Goal: Use online tool/utility: Utilize a website feature to perform a specific function

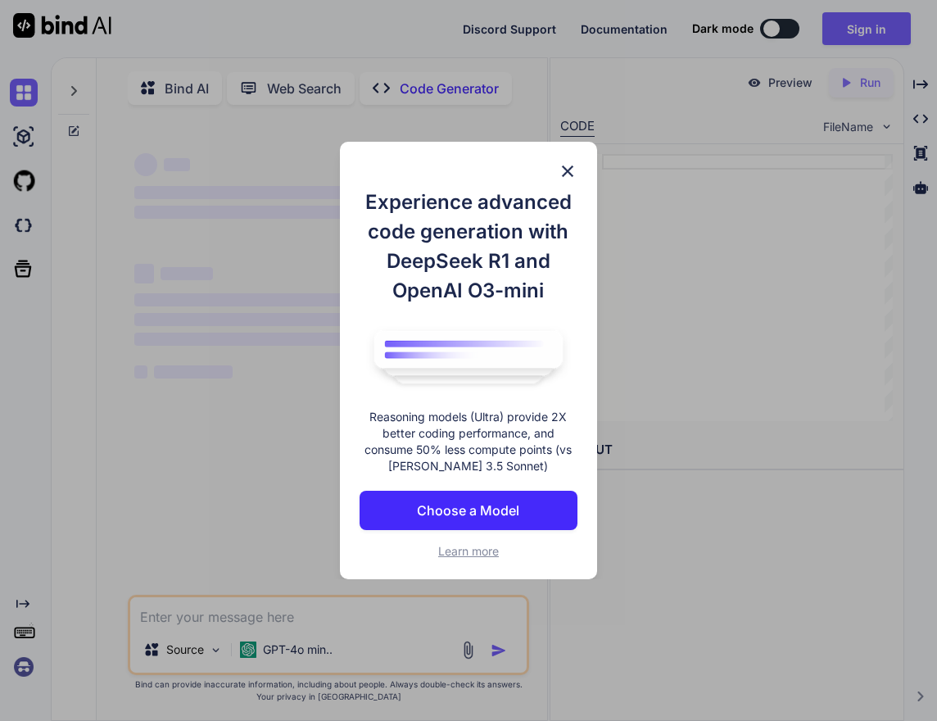
click at [572, 161] on img at bounding box center [568, 171] width 20 height 20
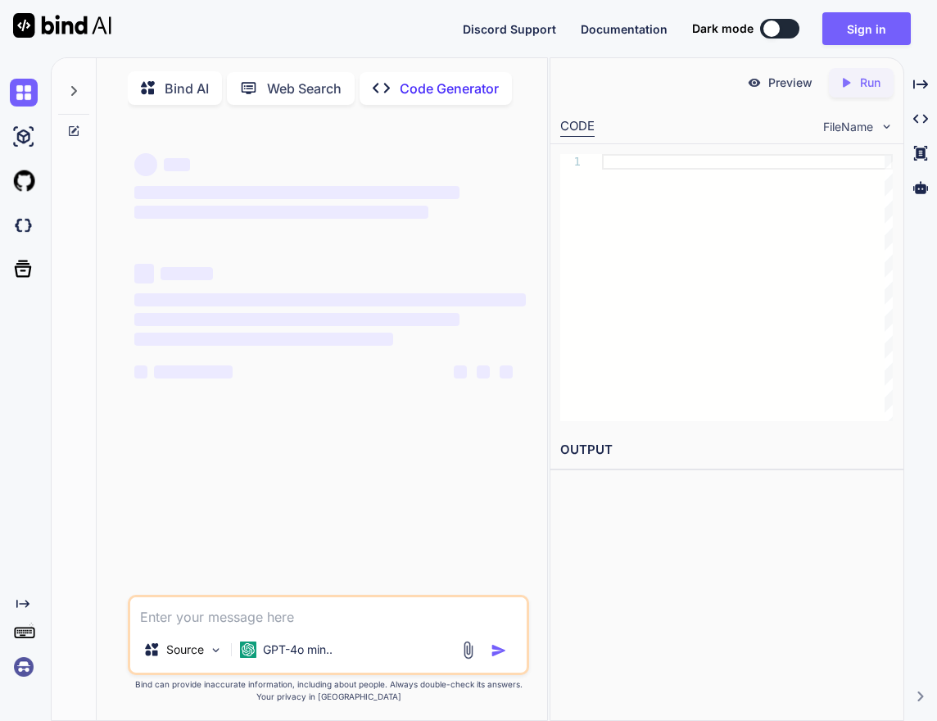
click at [429, 89] on p "Code Generator" at bounding box center [449, 89] width 99 height 20
click at [168, 652] on p "Source" at bounding box center [185, 649] width 38 height 16
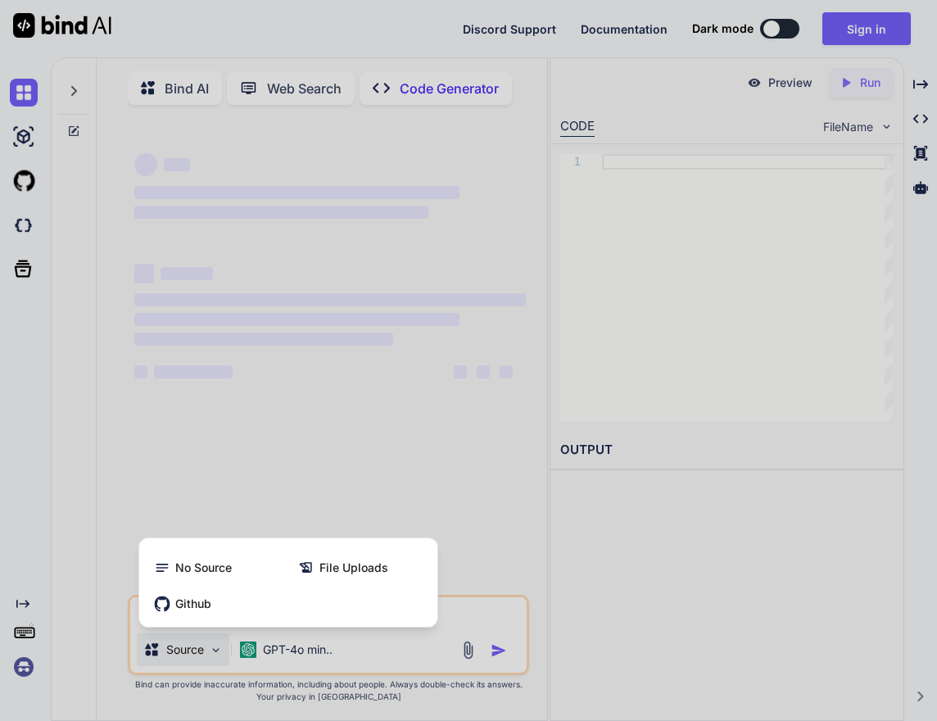
click at [243, 640] on div at bounding box center [468, 360] width 937 height 721
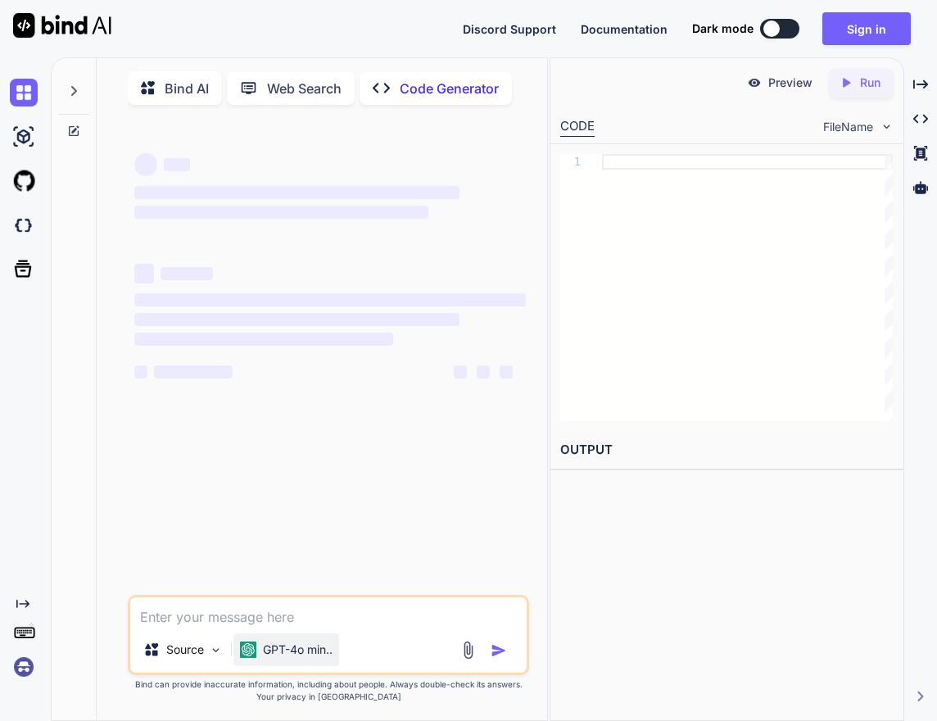
click at [302, 648] on p "GPT-4o min.." at bounding box center [298, 649] width 70 height 16
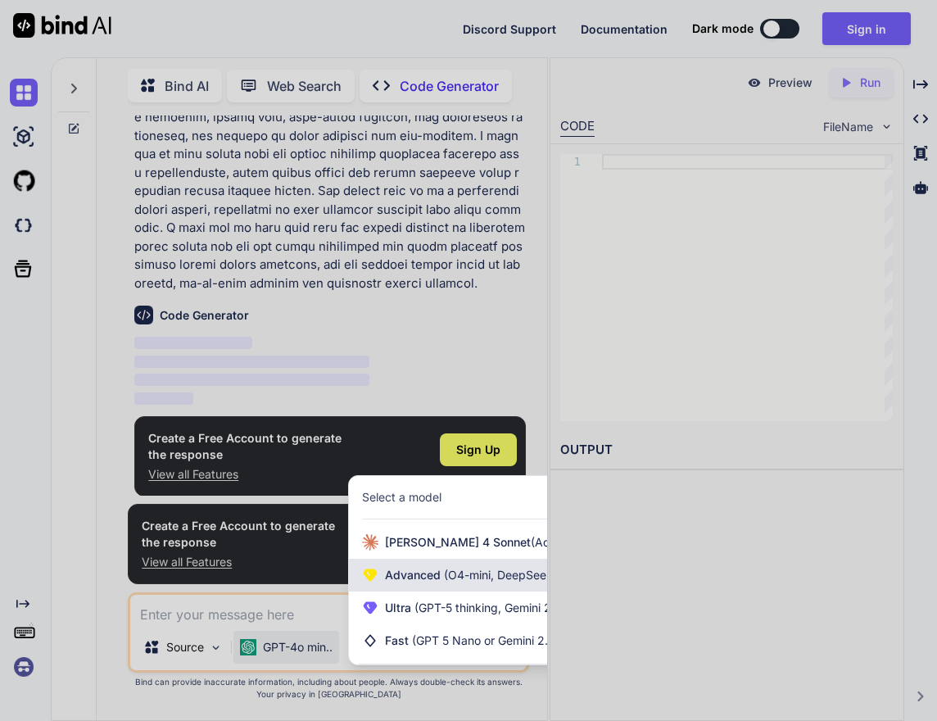
scroll to position [166, 0]
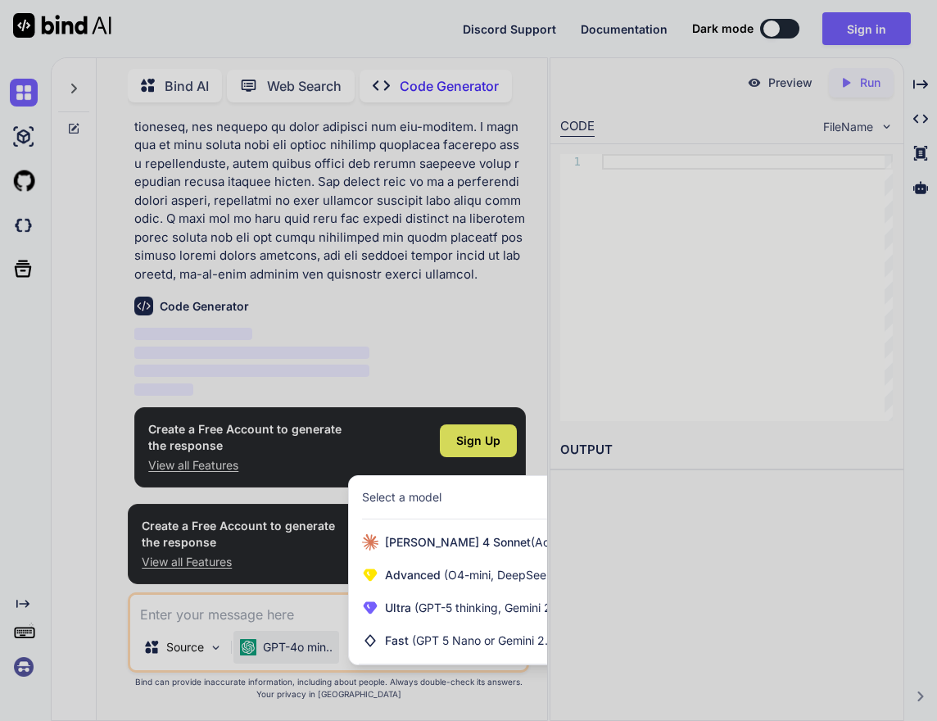
click at [224, 327] on div at bounding box center [468, 360] width 937 height 721
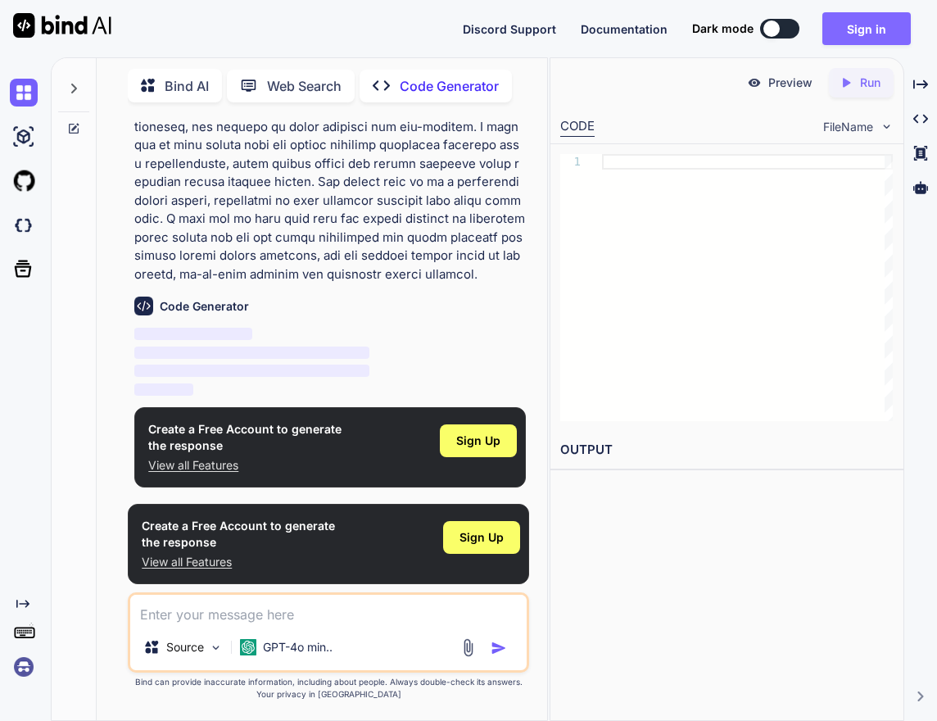
click at [843, 36] on button "Sign in" at bounding box center [866, 28] width 88 height 33
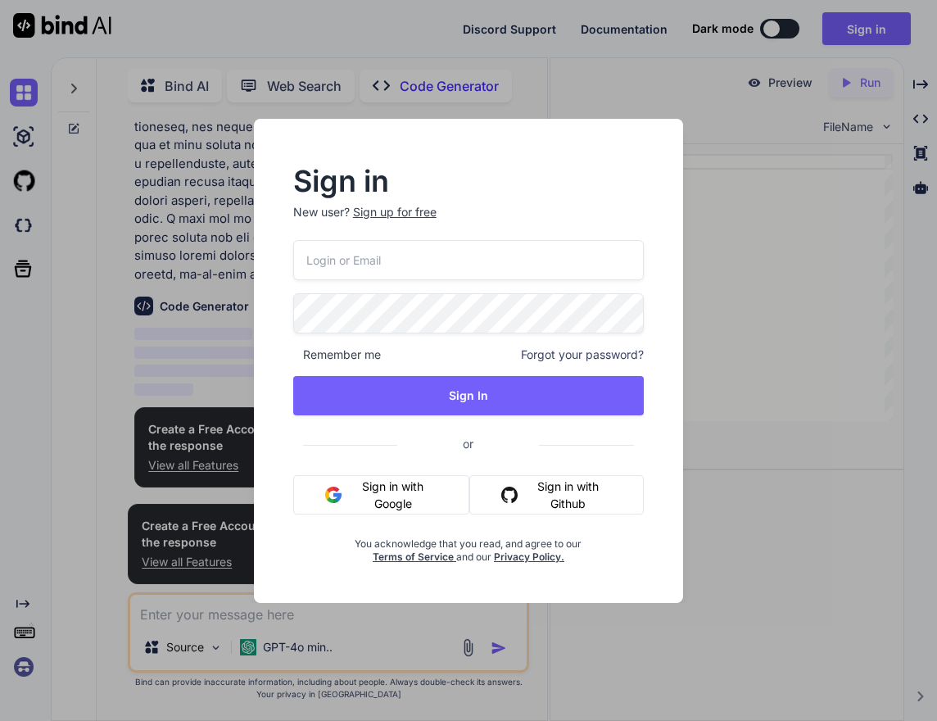
click at [388, 495] on button "Sign in with Google" at bounding box center [381, 494] width 177 height 39
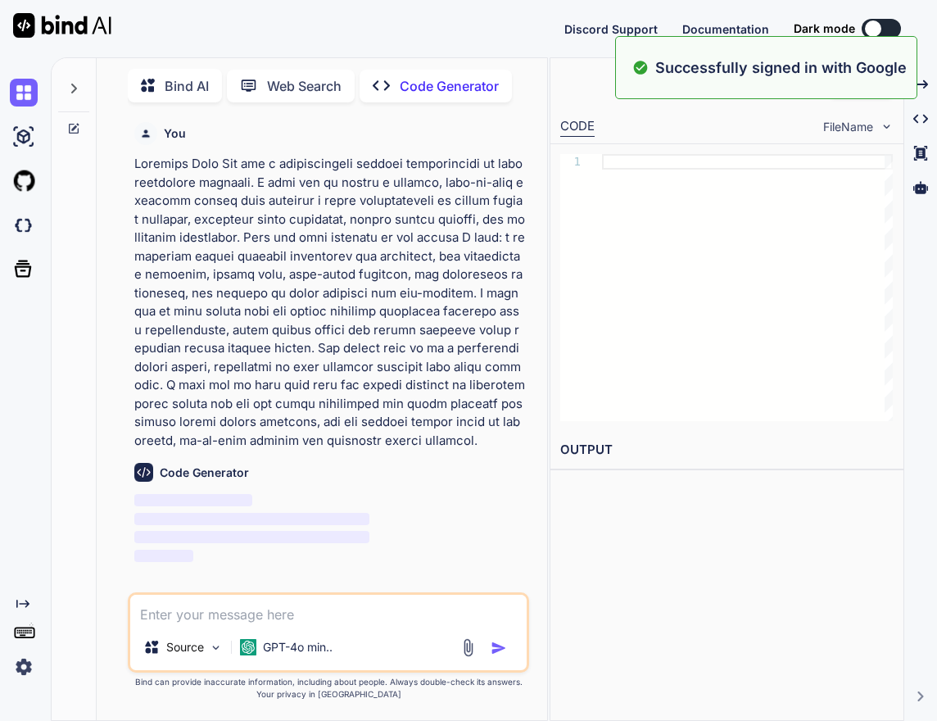
scroll to position [0, 0]
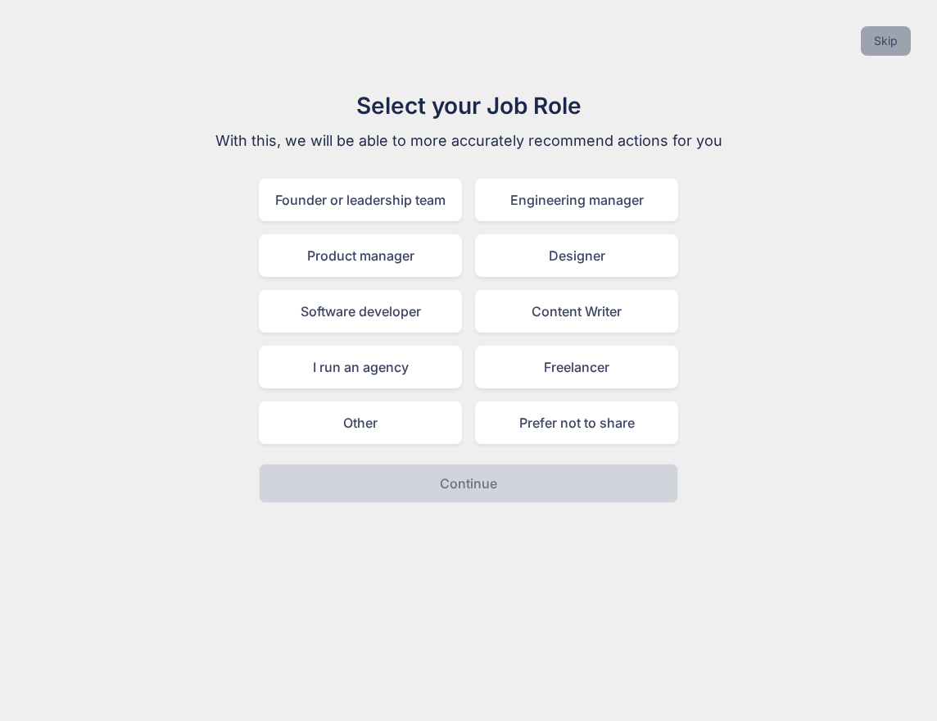
click at [895, 29] on button "Skip" at bounding box center [886, 40] width 50 height 29
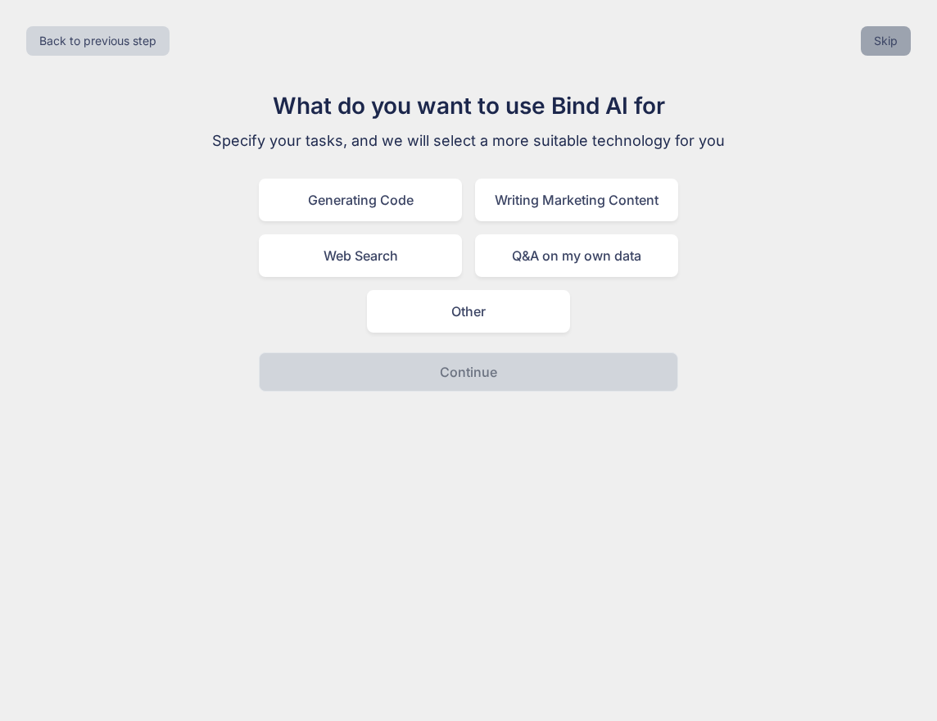
click at [895, 29] on button "Skip" at bounding box center [886, 40] width 50 height 29
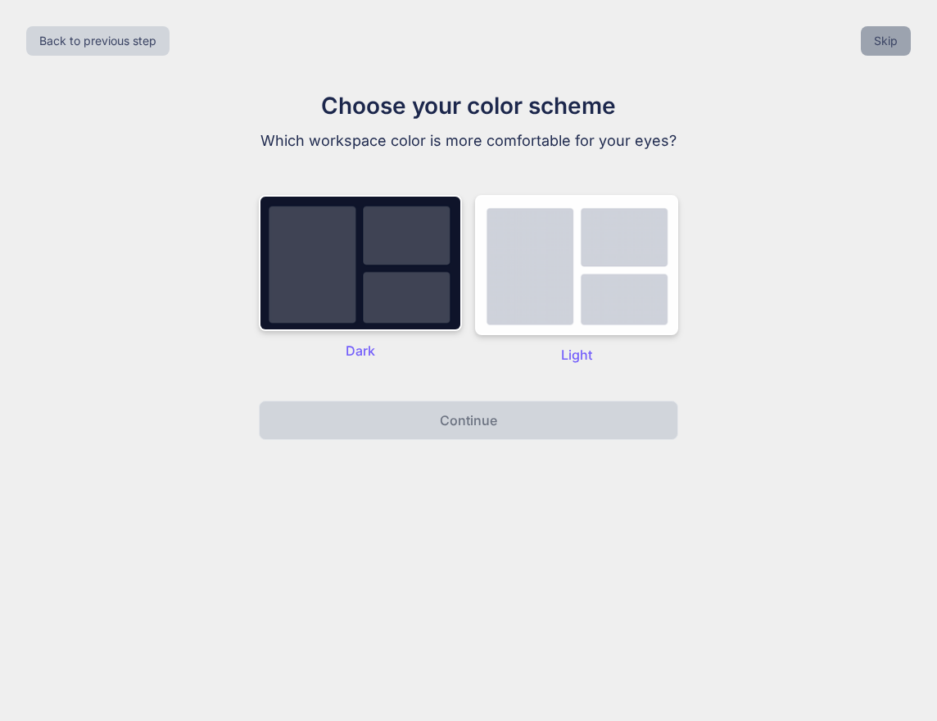
click at [895, 29] on button "Skip" at bounding box center [886, 40] width 50 height 29
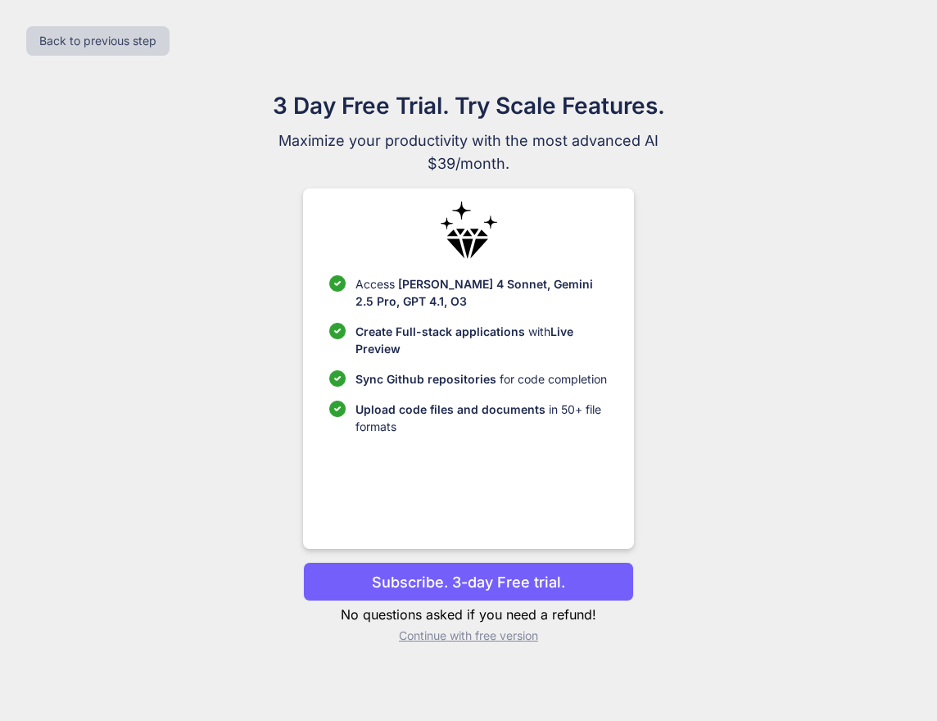
click at [895, 29] on div "Back to previous step" at bounding box center [468, 41] width 911 height 56
click at [475, 635] on p "Continue with free version" at bounding box center [468, 635] width 330 height 16
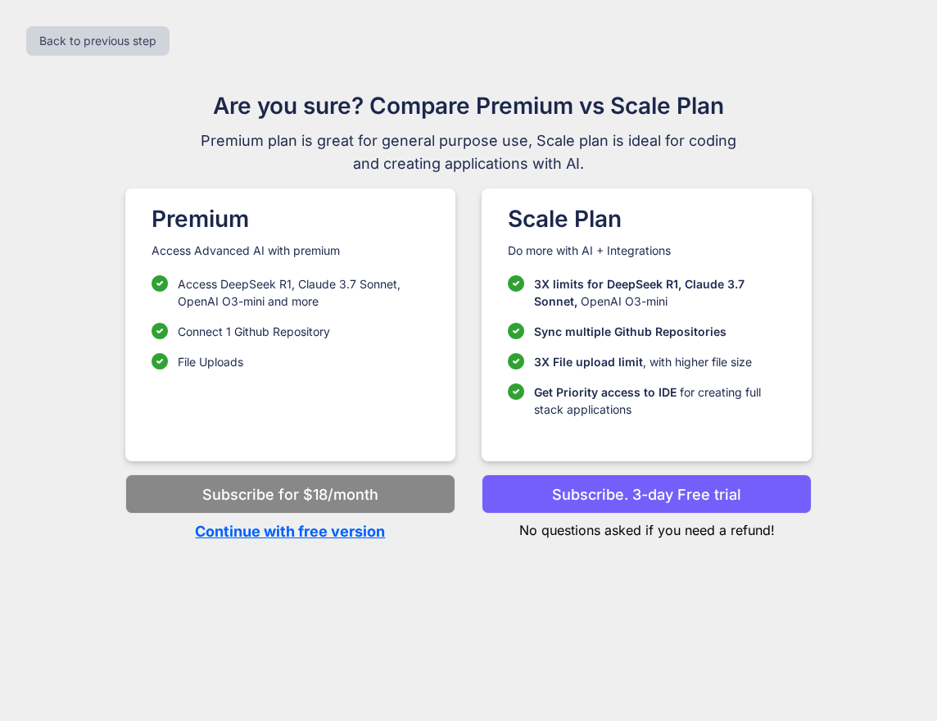
click at [361, 526] on p "Continue with free version" at bounding box center [290, 531] width 330 height 22
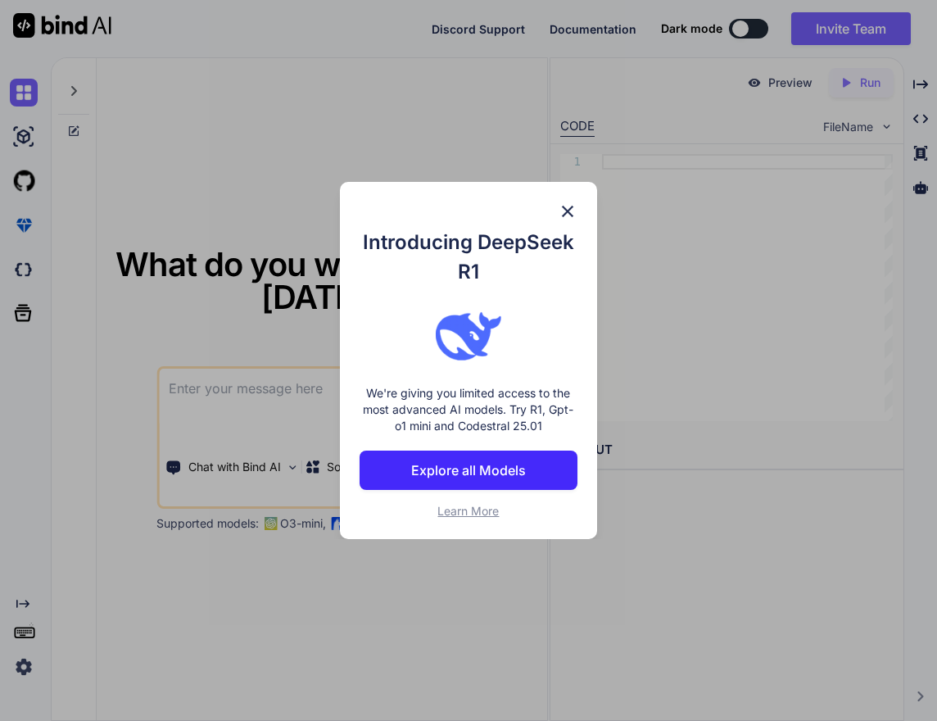
click at [570, 205] on img at bounding box center [568, 211] width 20 height 20
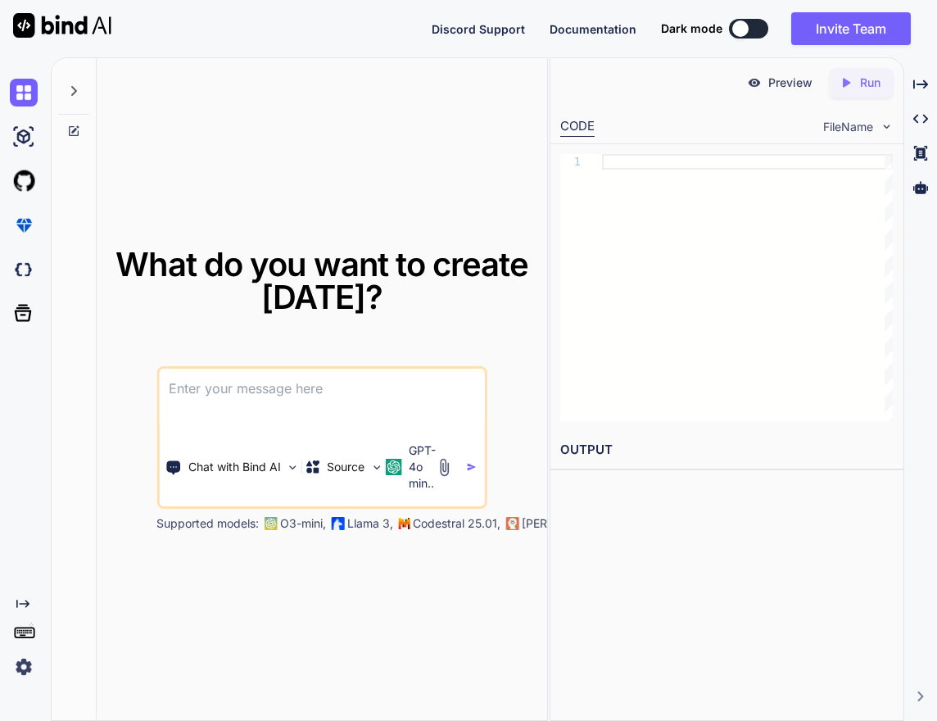
click at [273, 429] on textarea at bounding box center [322, 399] width 326 height 61
paste textarea "You are a cybersecurity analyst specializing in cryptocurrency security. I want…"
type textarea "x"
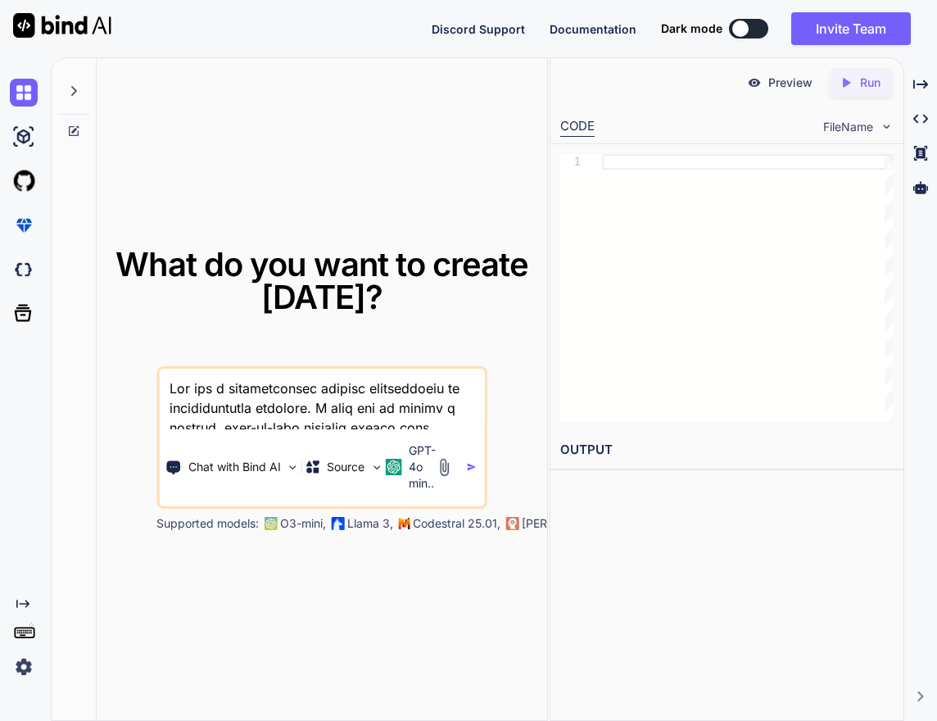
scroll to position [257, 0]
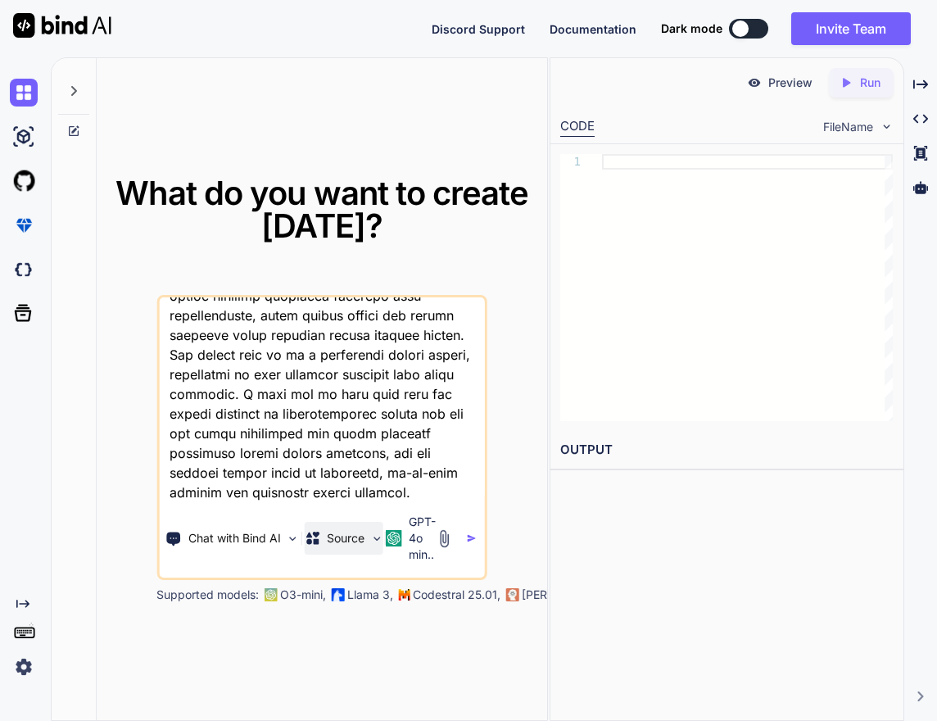
type textarea "You are a cybersecurity analyst specializing in cryptocurrency security. I want…"
click at [355, 536] on p "Source" at bounding box center [346, 538] width 38 height 16
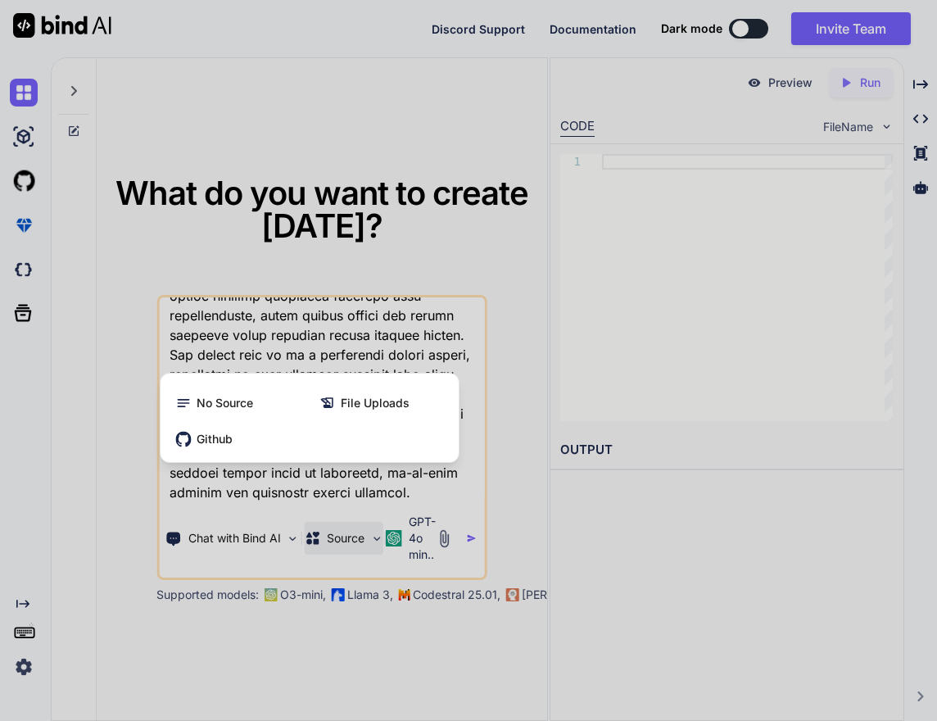
click at [353, 534] on div at bounding box center [468, 360] width 937 height 721
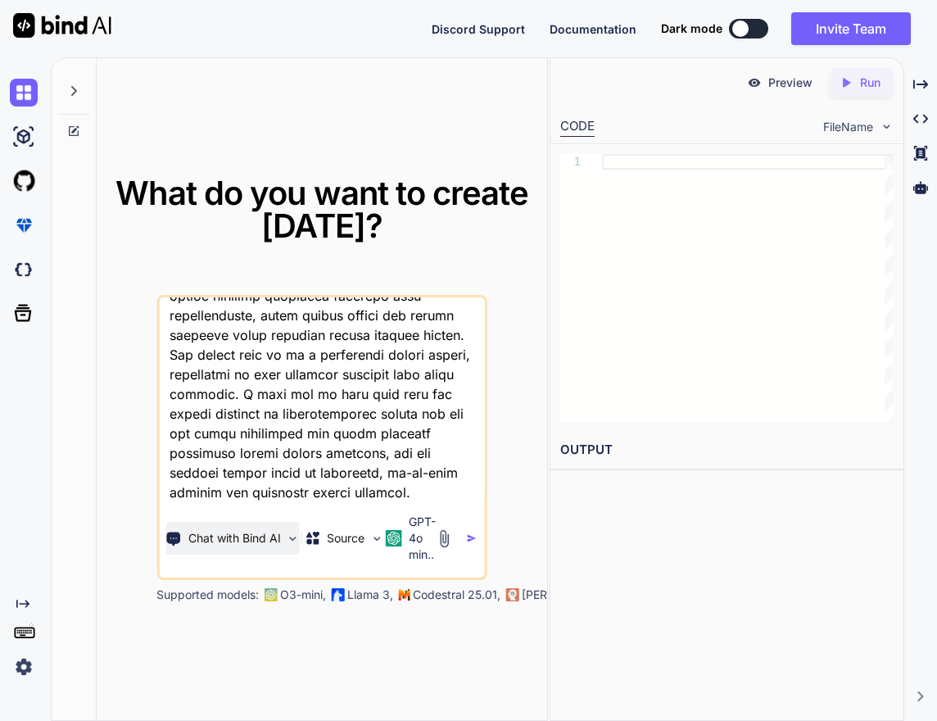
click at [265, 531] on p "Chat with Bind AI" at bounding box center [234, 538] width 93 height 16
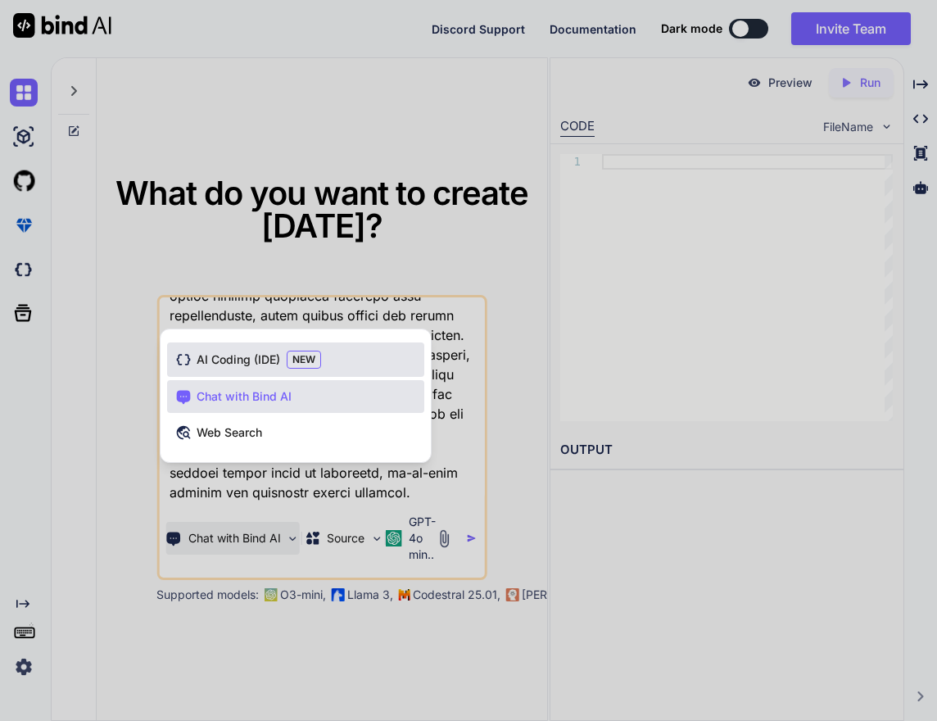
click at [268, 352] on span "AI Coding (IDE)" at bounding box center [239, 359] width 84 height 16
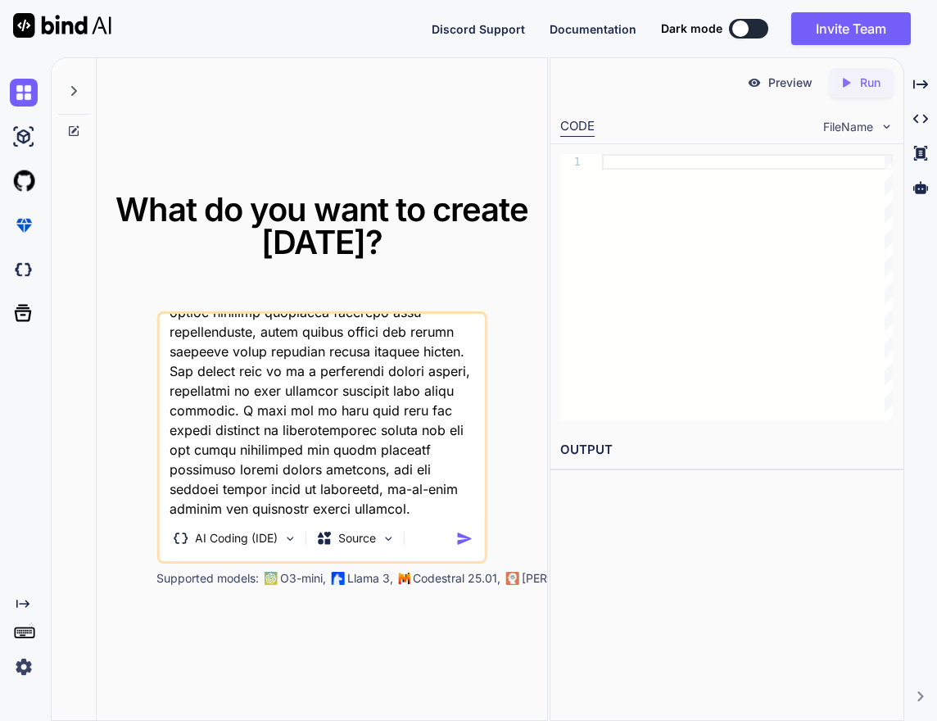
click at [350, 493] on textarea at bounding box center [322, 415] width 326 height 203
click at [391, 537] on img at bounding box center [388, 538] width 14 height 14
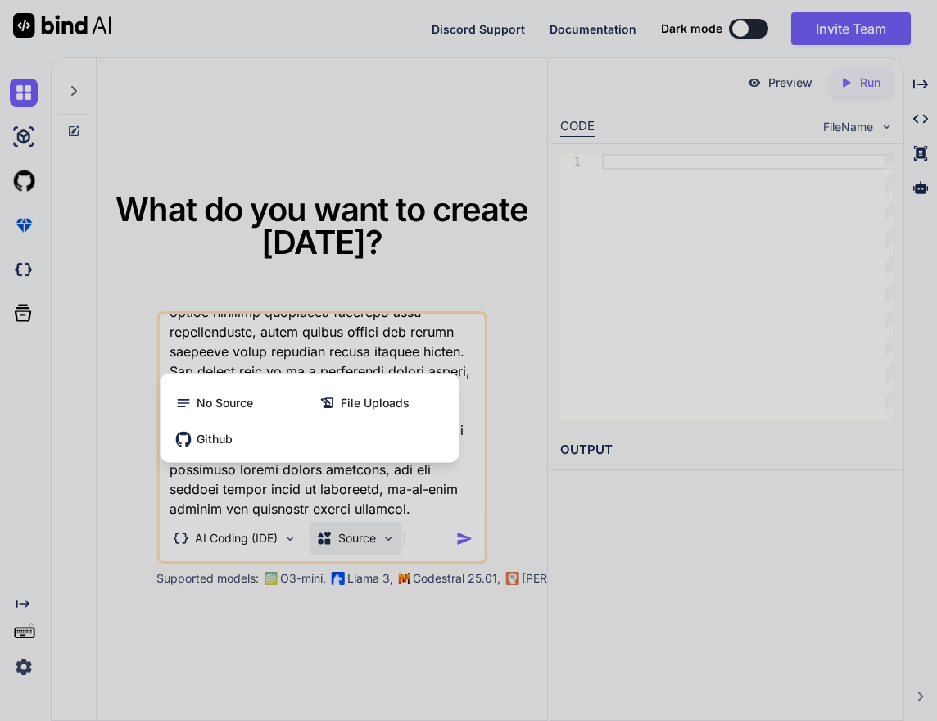
click at [391, 537] on div at bounding box center [468, 360] width 937 height 721
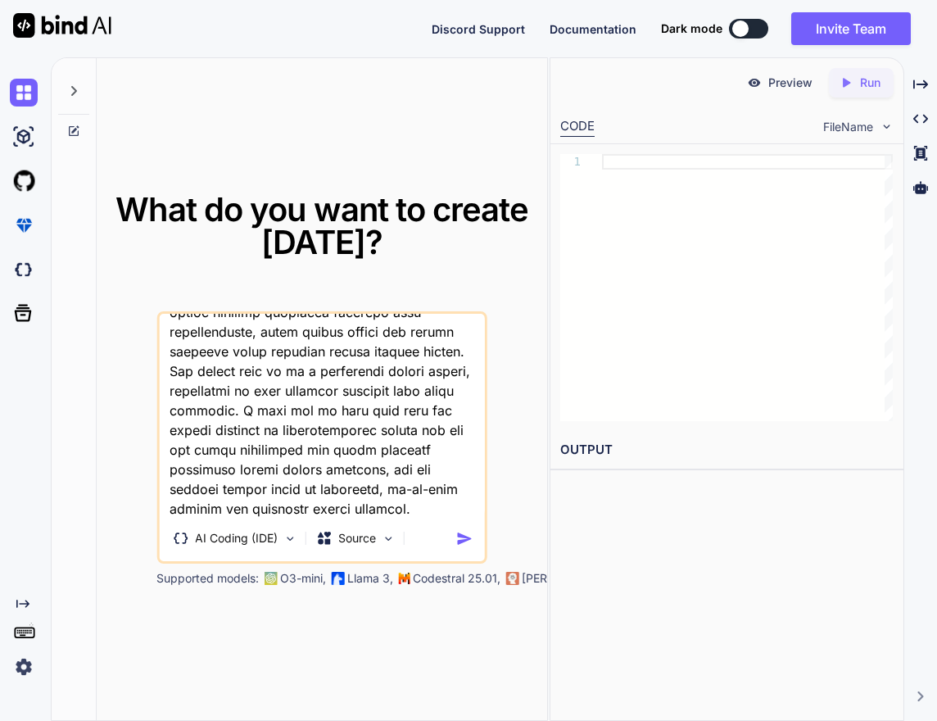
click at [462, 541] on img "button" at bounding box center [464, 538] width 17 height 17
type textarea "x"
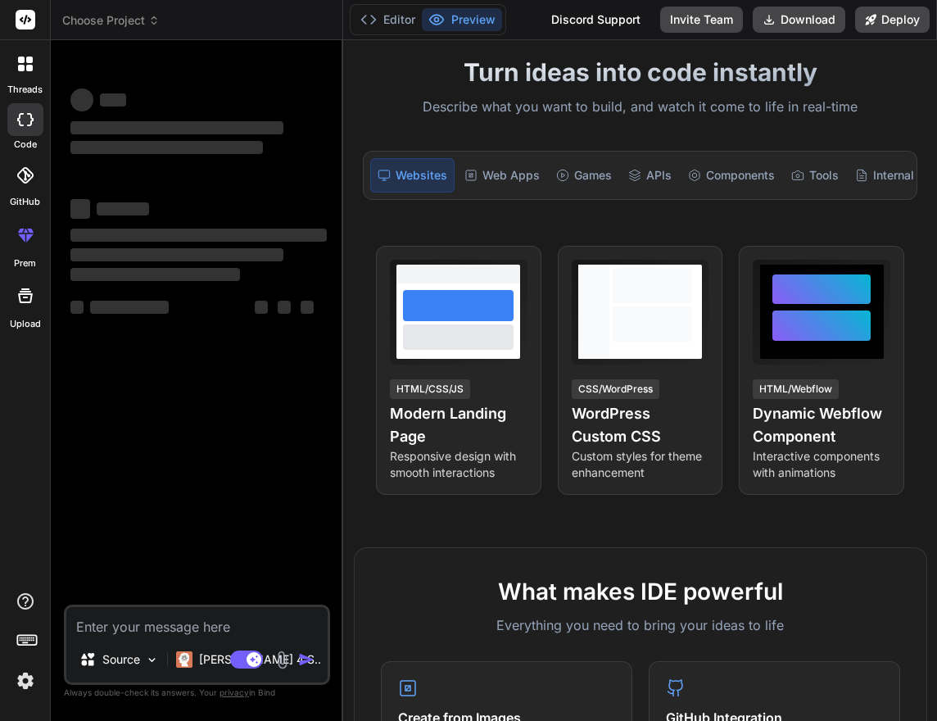
scroll to position [98, 0]
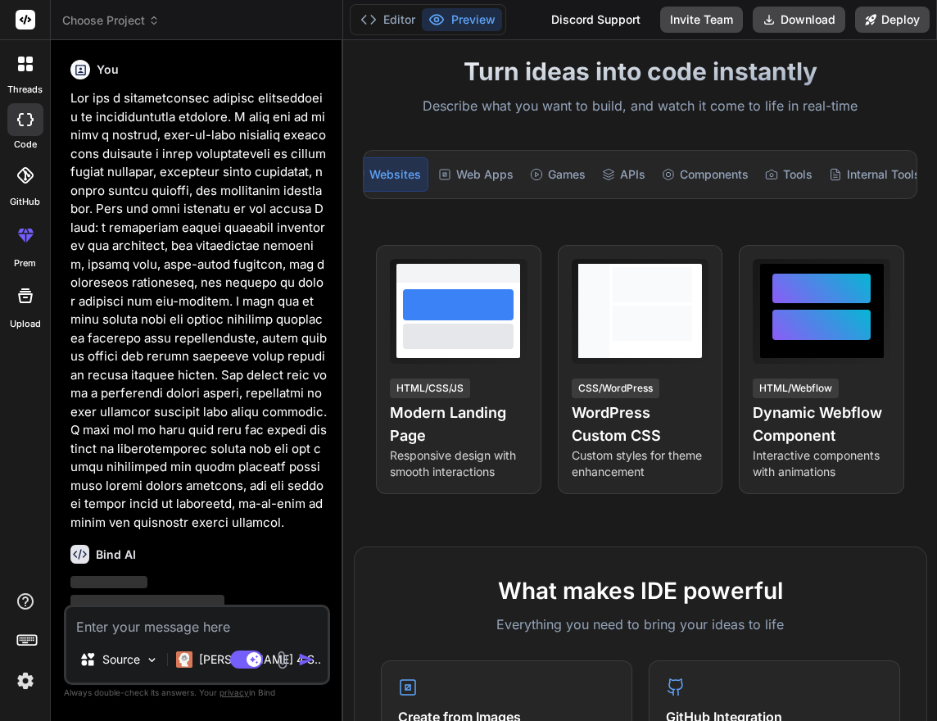
scroll to position [0, 43]
click at [762, 173] on div "Tools" at bounding box center [772, 174] width 61 height 34
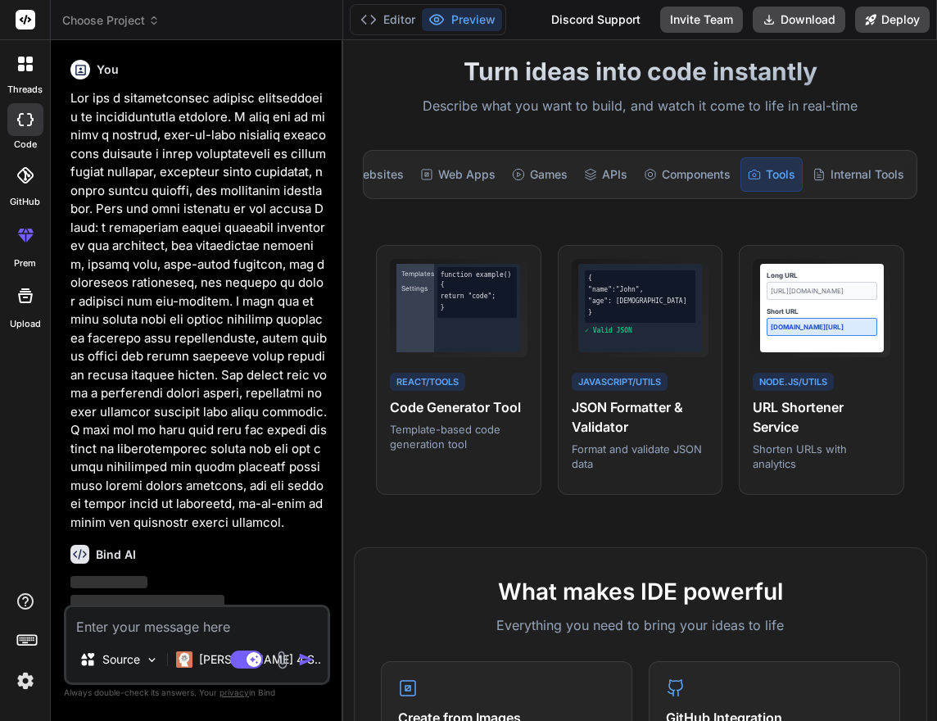
scroll to position [0, 41]
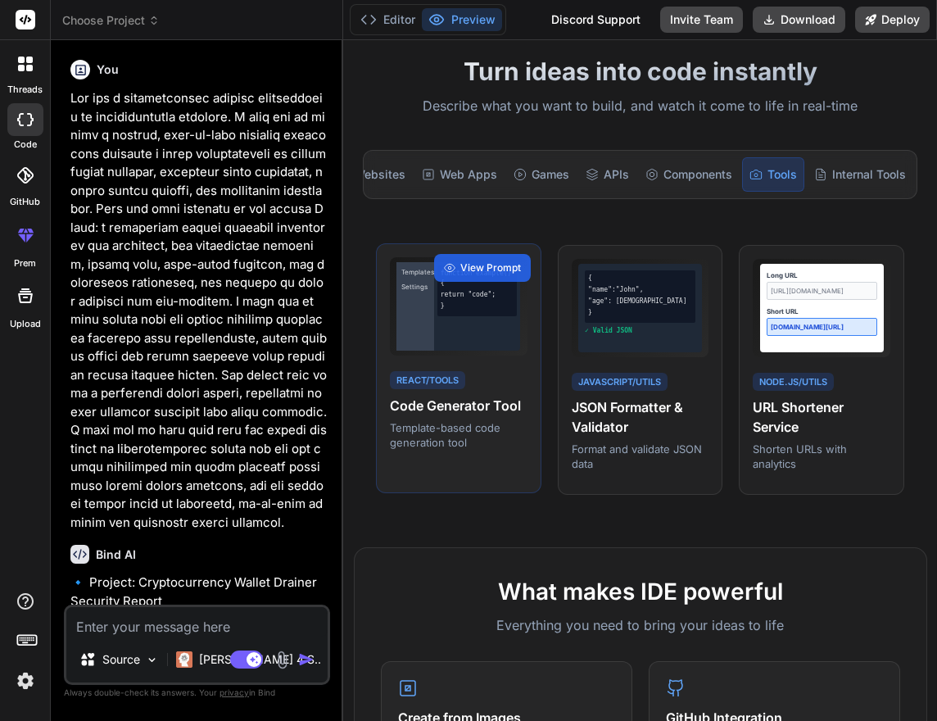
type textarea "x"
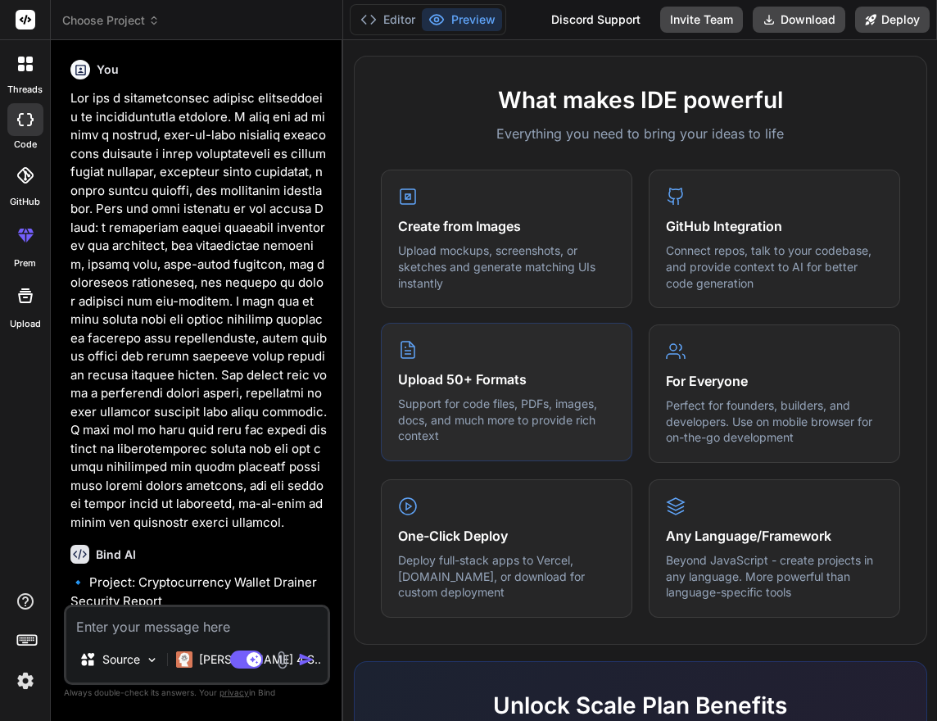
scroll to position [882, 0]
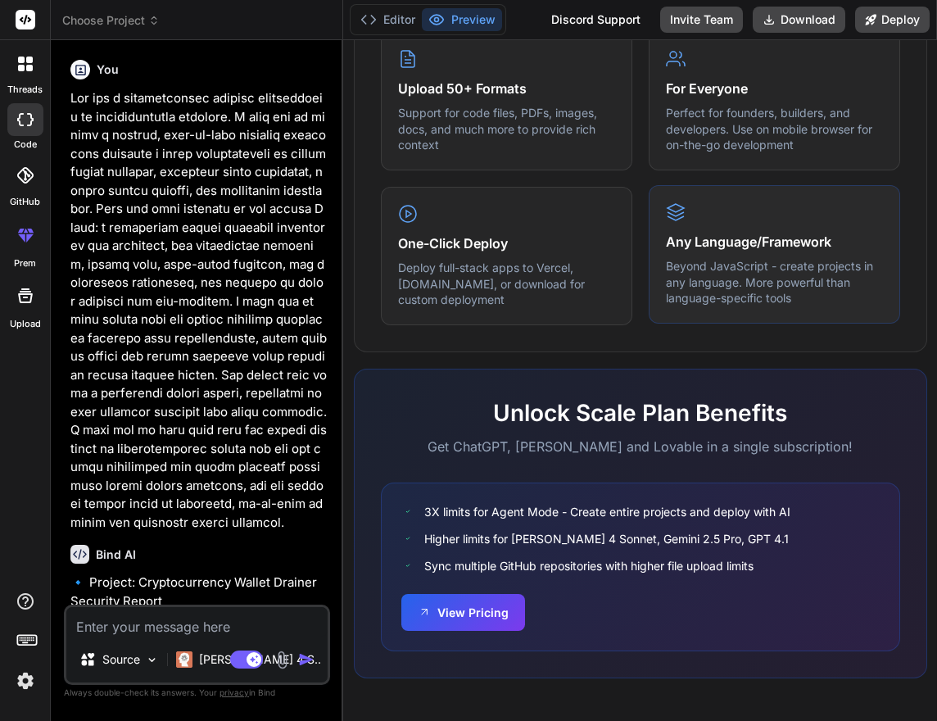
click at [684, 266] on p "Beyond JavaScript - create projects in any language. More powerful than languag…" at bounding box center [774, 282] width 217 height 48
click at [701, 242] on h4 "Any Language/Framework" at bounding box center [774, 242] width 217 height 20
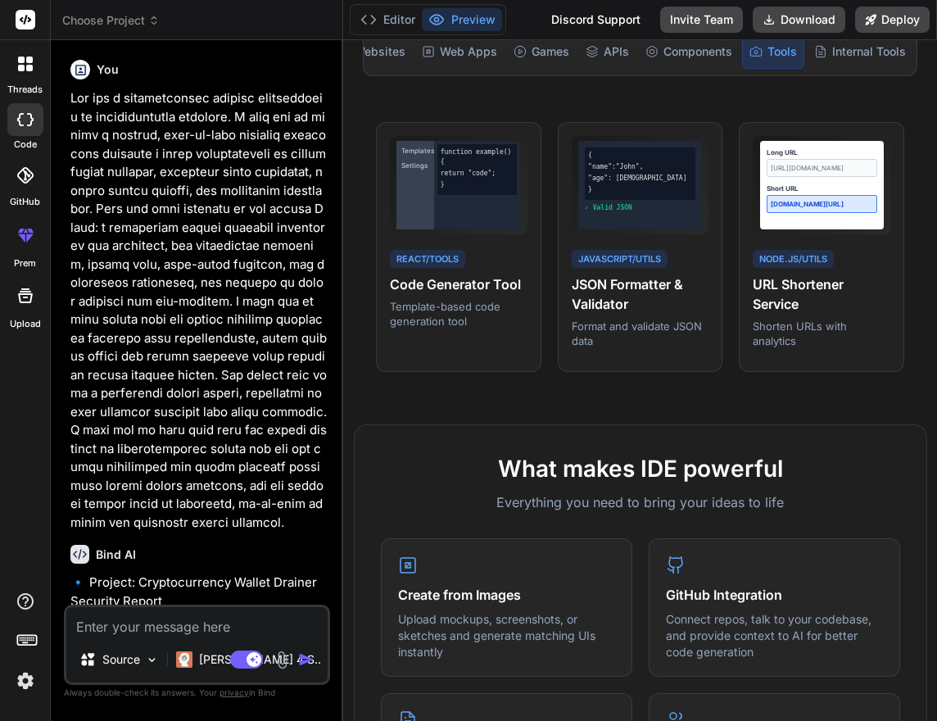
scroll to position [0, 0]
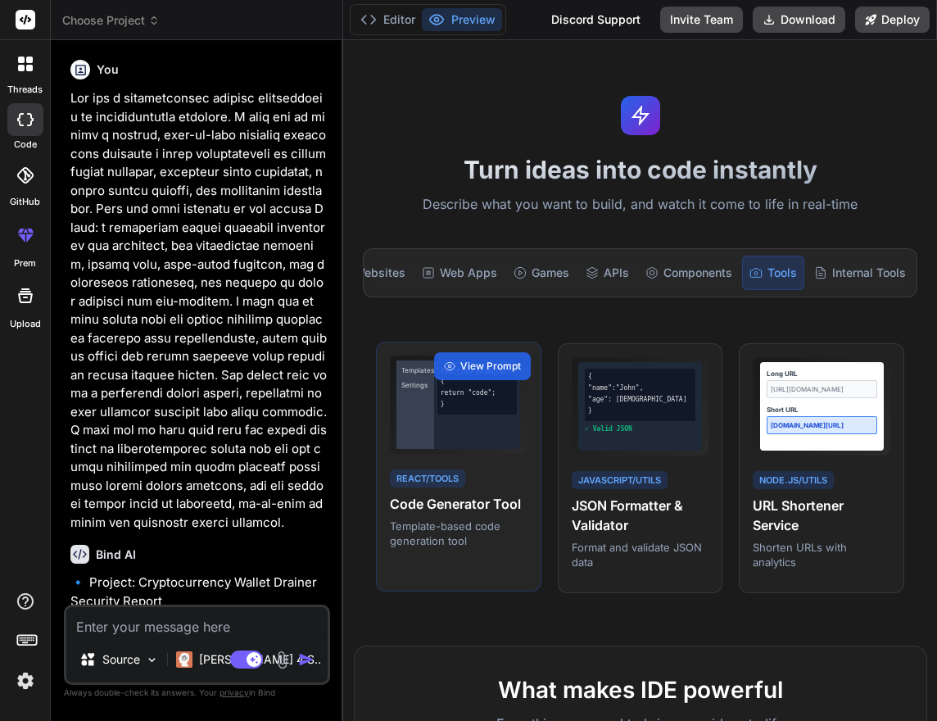
click at [477, 392] on div "return "code";" at bounding box center [478, 393] width 74 height 10
click at [494, 355] on div "View Prompt" at bounding box center [482, 366] width 97 height 28
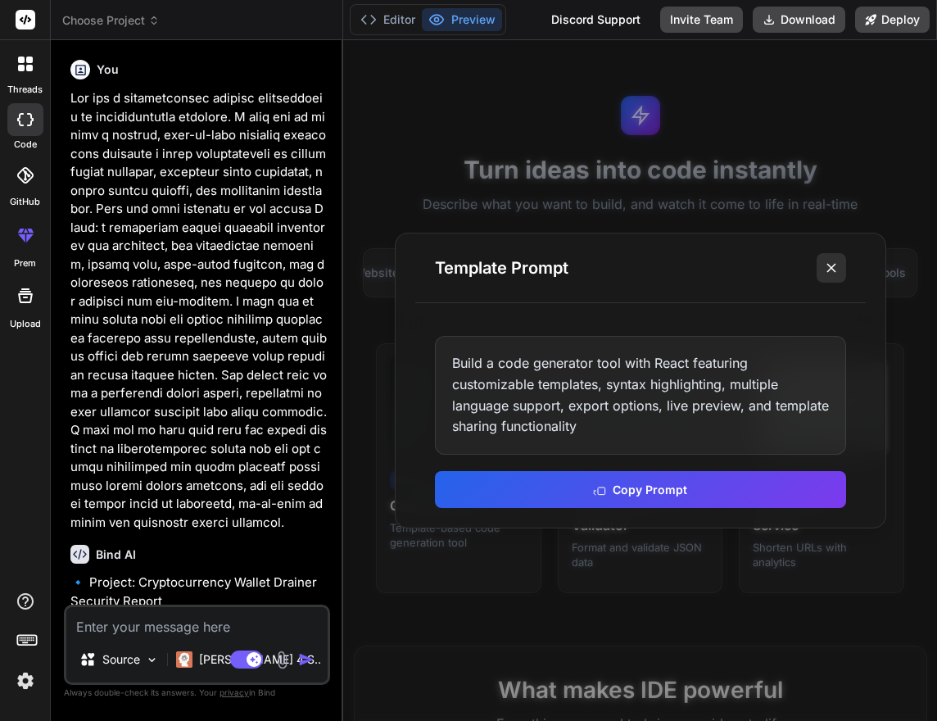
click at [828, 262] on icon at bounding box center [831, 268] width 16 height 16
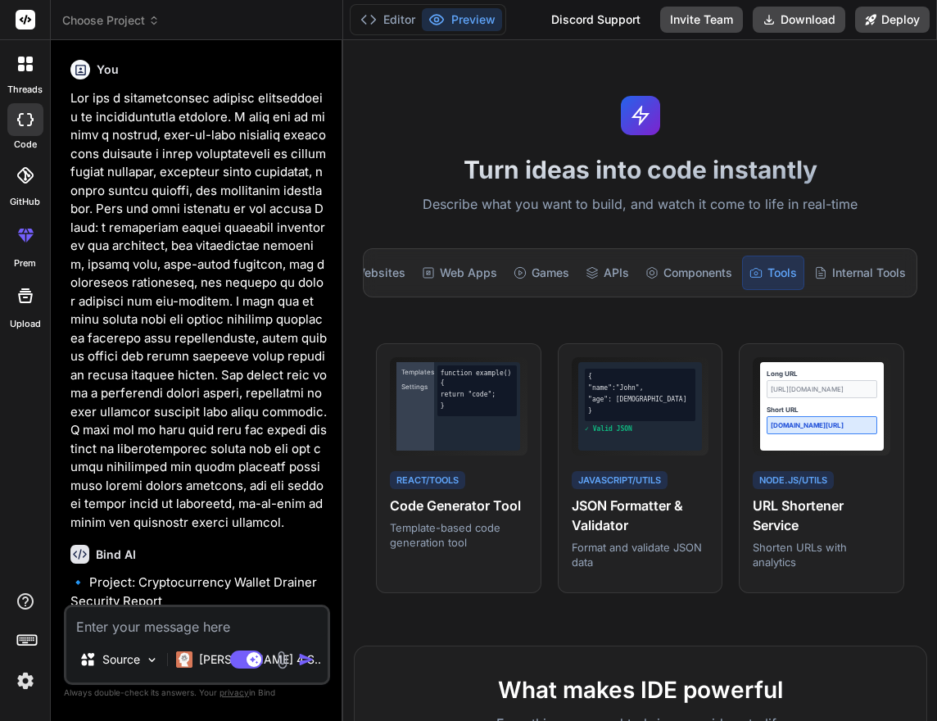
scroll to position [283, 0]
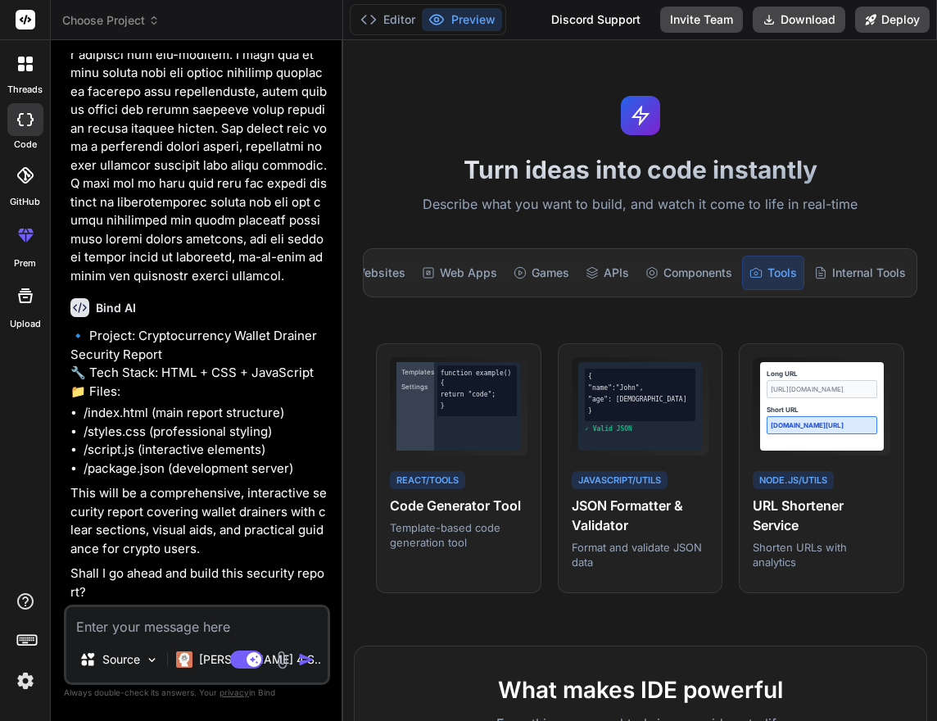
click at [306, 663] on img "button" at bounding box center [306, 659] width 16 height 16
click at [210, 621] on textarea at bounding box center [196, 621] width 261 height 29
type textarea "y"
type textarea "x"
type textarea "ye"
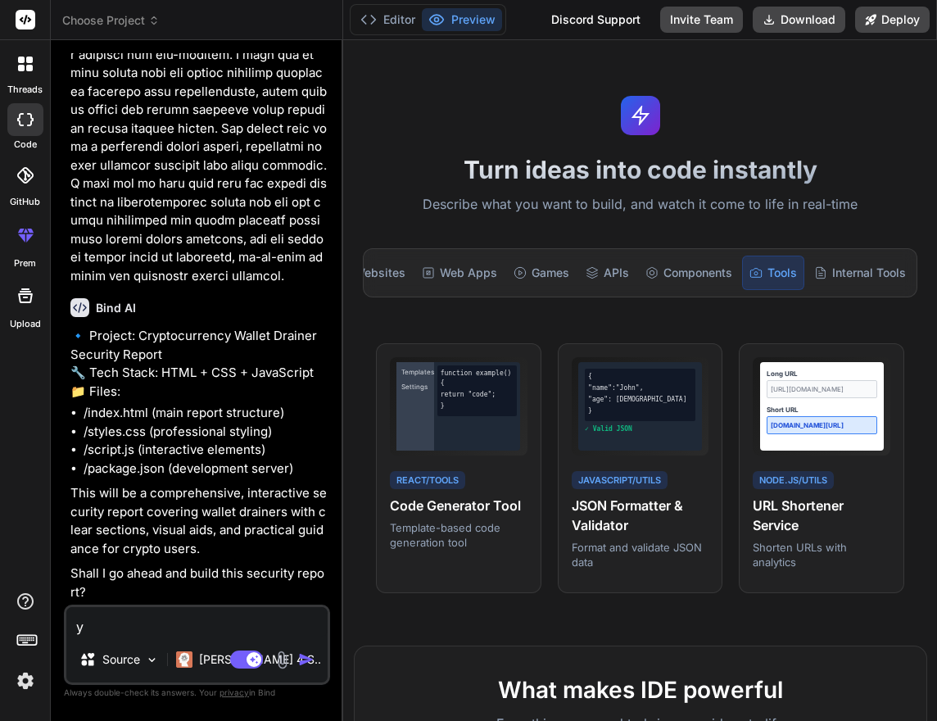
type textarea "x"
type textarea "yes"
type textarea "x"
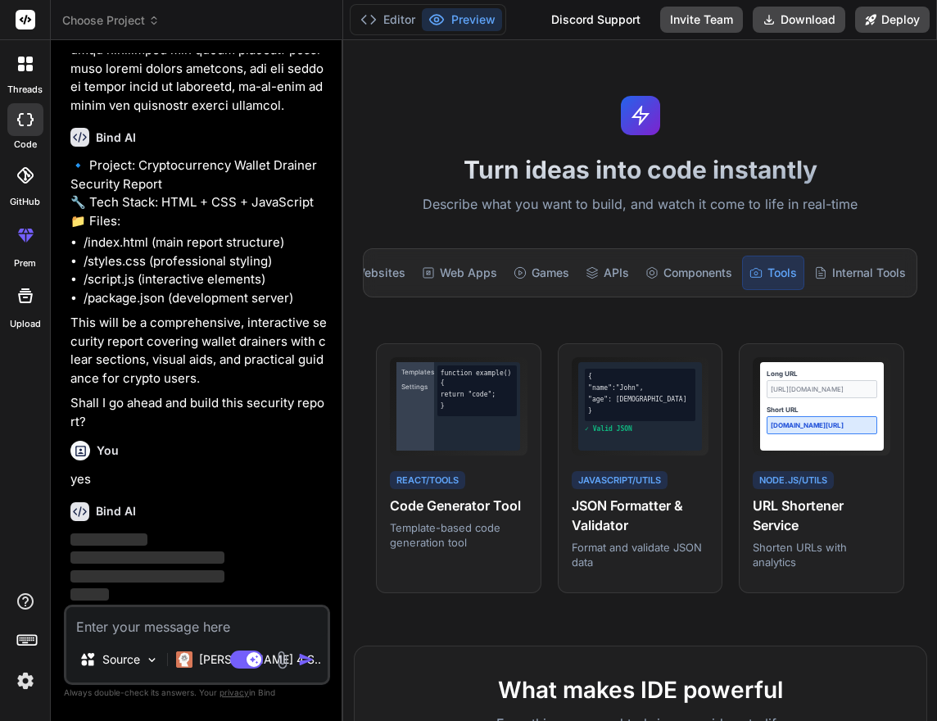
scroll to position [437, 0]
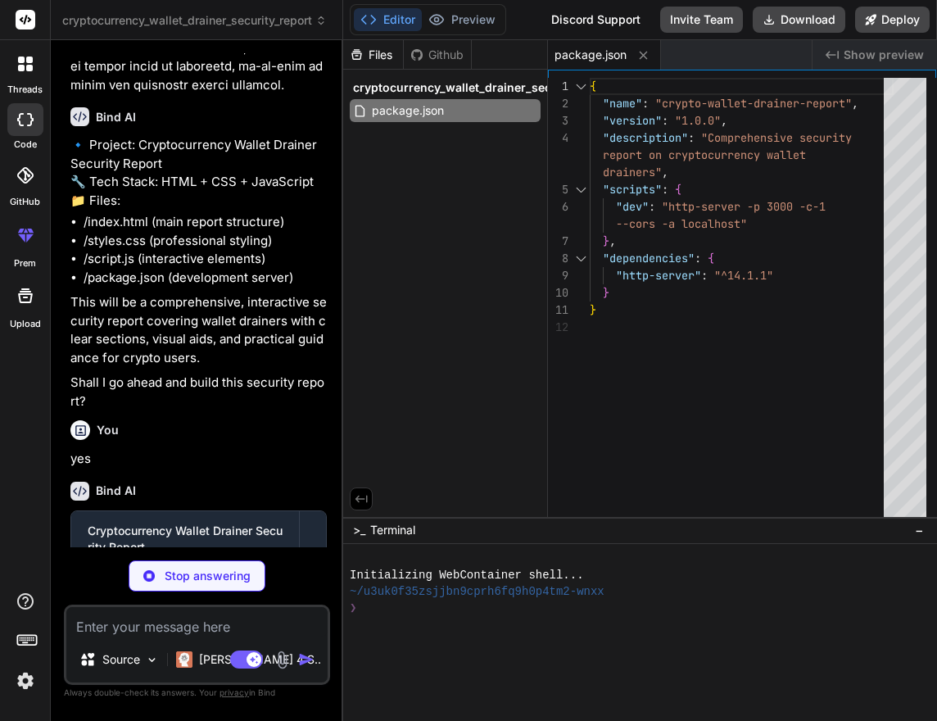
click at [426, 46] on div "Files Github" at bounding box center [407, 54] width 129 height 29
click at [424, 54] on div "Github" at bounding box center [437, 55] width 67 height 16
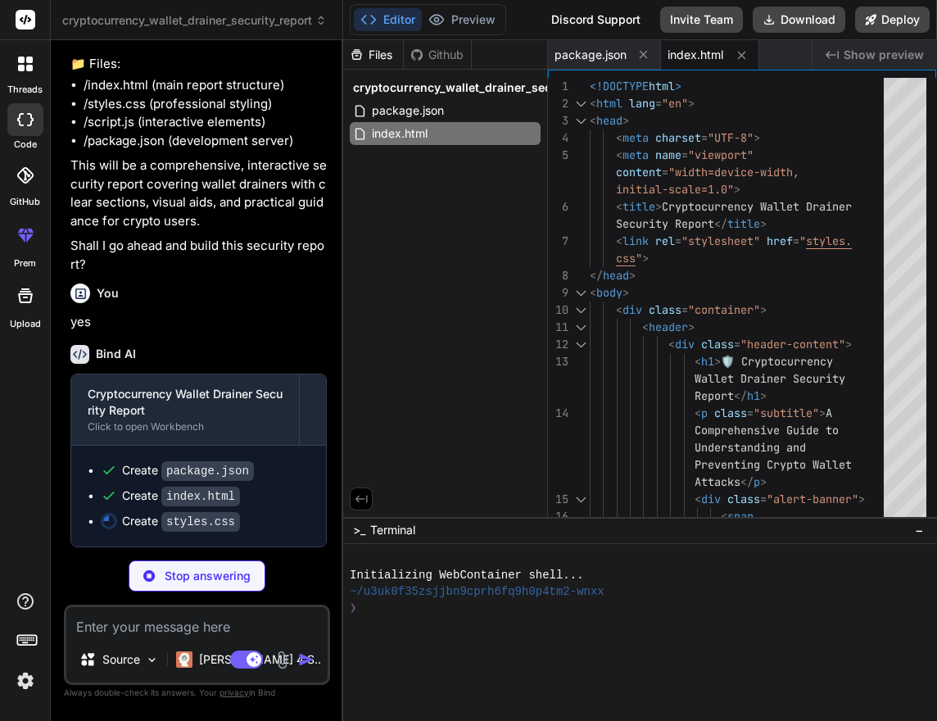
click at [436, 328] on div "Files Github cryptocurrency_wallet_drainer_security_report package.json index.h…" at bounding box center [445, 278] width 205 height 477
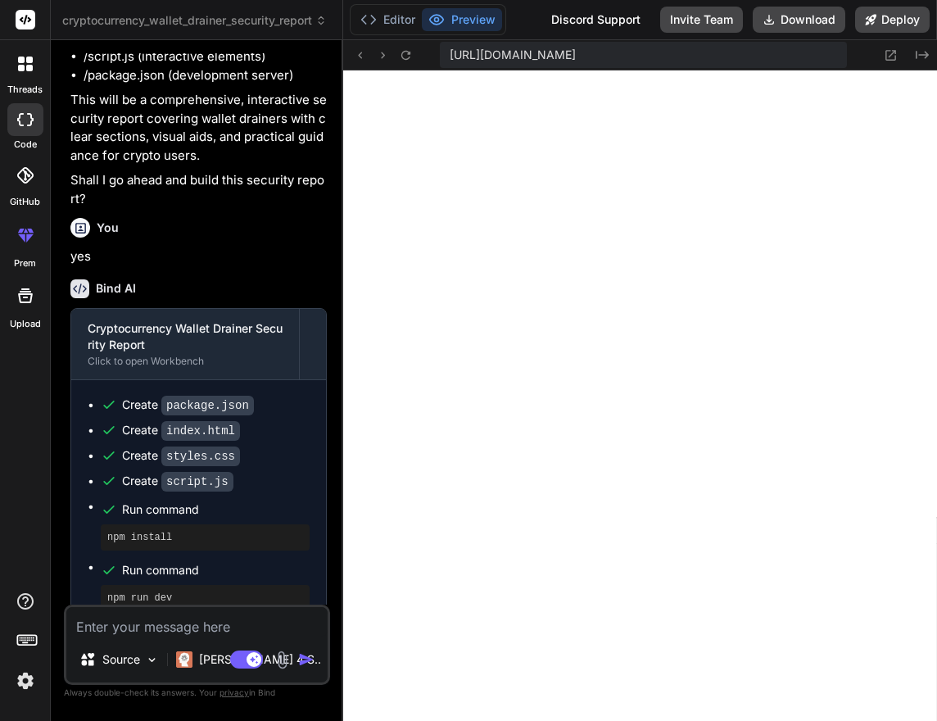
scroll to position [721, 0]
type textarea "x"
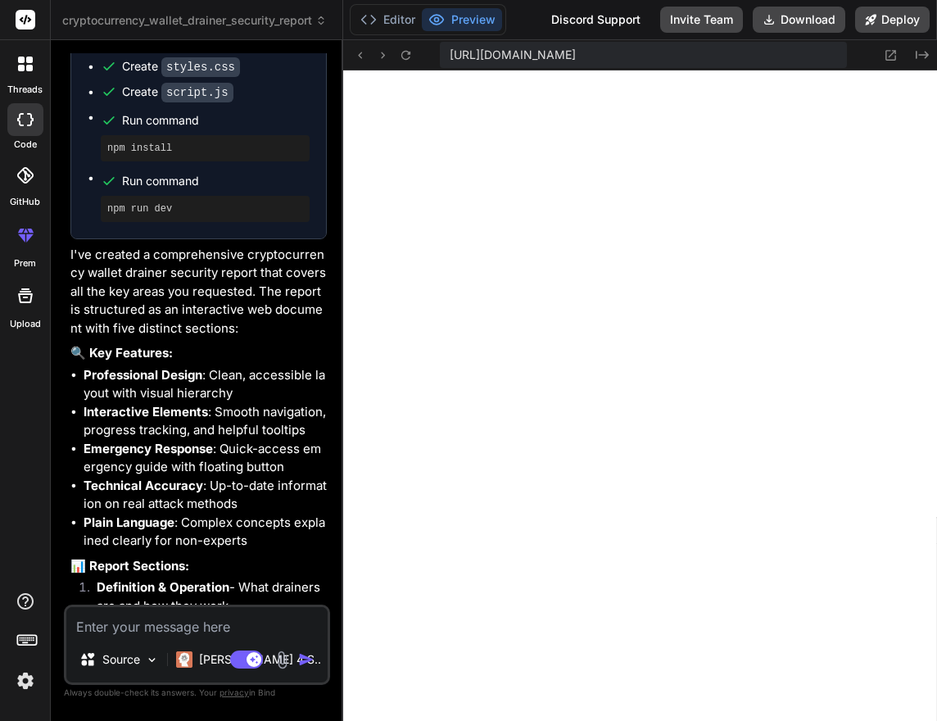
scroll to position [934, 0]
